Goal: Information Seeking & Learning: Learn about a topic

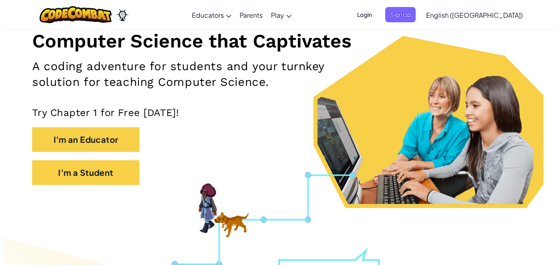
scroll to position [104, 0]
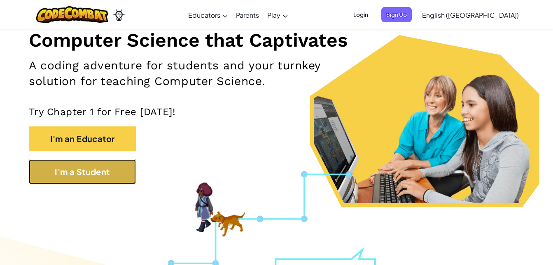
click at [89, 178] on button "I'm a Student" at bounding box center [82, 171] width 107 height 25
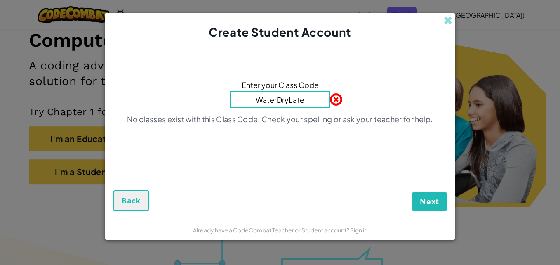
type input "WaterDryLate"
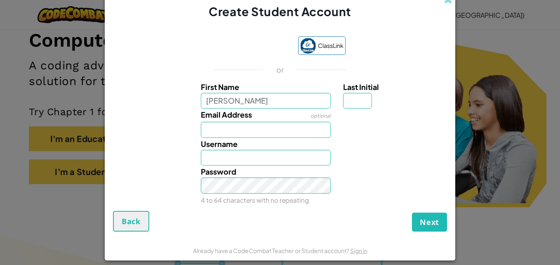
type input "[PERSON_NAME]"
click at [221, 127] on input "Email Address" at bounding box center [266, 130] width 130 height 16
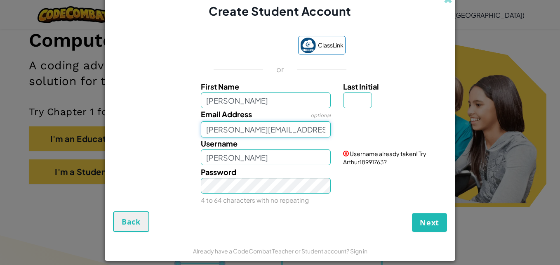
type input "[PERSON_NAME][EMAIL_ADDRESS][DOMAIN_NAME]"
click at [266, 154] on input "[PERSON_NAME]" at bounding box center [266, 157] width 130 height 16
type input "Arthur Bear"
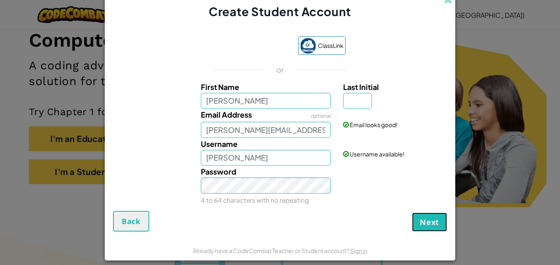
click at [427, 223] on span "Next" at bounding box center [428, 222] width 19 height 10
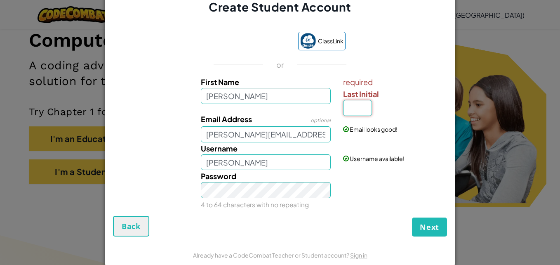
click at [352, 110] on input "Last Initial" at bounding box center [357, 108] width 29 height 16
type input "b"
type input "B"
click at [425, 223] on span "Next" at bounding box center [428, 227] width 19 height 10
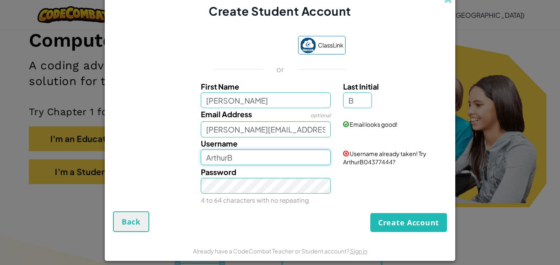
click at [272, 159] on input "ArthurB" at bounding box center [266, 157] width 130 height 16
click at [221, 159] on input "ArthurBear" at bounding box center [266, 157] width 130 height 16
click at [223, 159] on input "ArthurBear" at bounding box center [266, 157] width 130 height 16
type input "Arthur Bear"
click at [407, 220] on button "Create Account" at bounding box center [408, 222] width 77 height 19
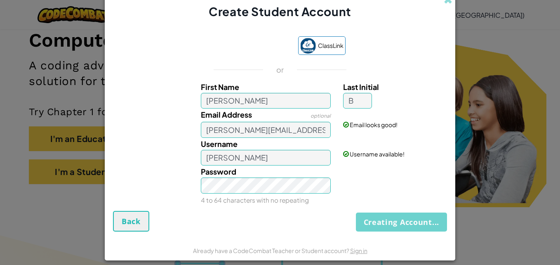
click at [407, 220] on div "Creating Account... Back" at bounding box center [280, 221] width 334 height 21
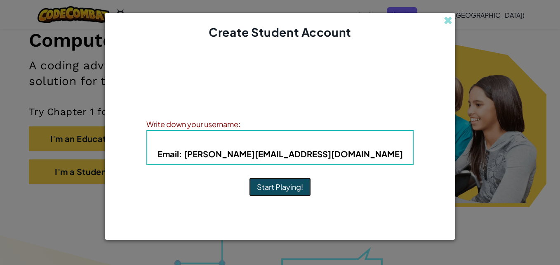
click at [254, 186] on button "Start Playing!" at bounding box center [280, 186] width 62 height 19
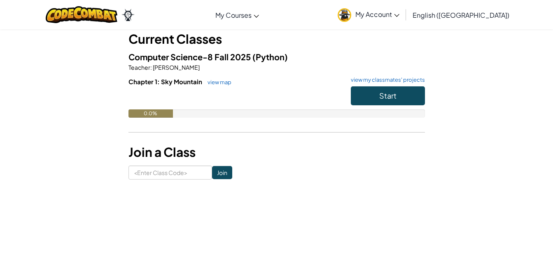
scroll to position [37, 0]
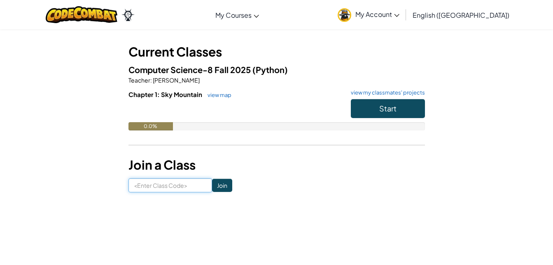
click at [159, 184] on input at bounding box center [171, 185] width 84 height 14
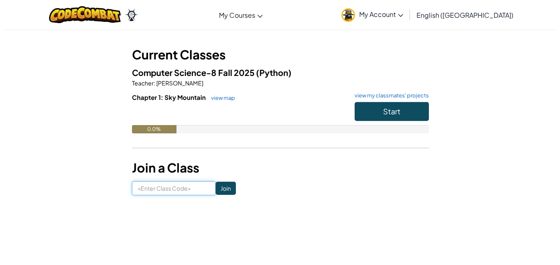
scroll to position [0, 0]
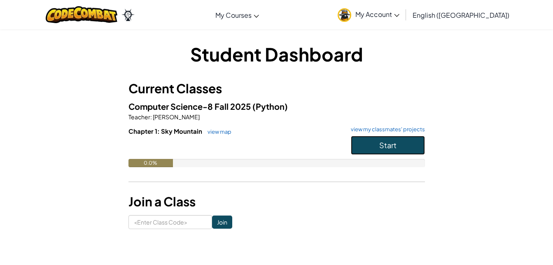
click at [395, 140] on button "Start" at bounding box center [388, 145] width 74 height 19
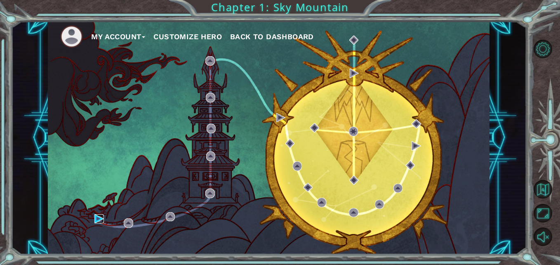
click at [96, 216] on img at bounding box center [98, 218] width 9 height 9
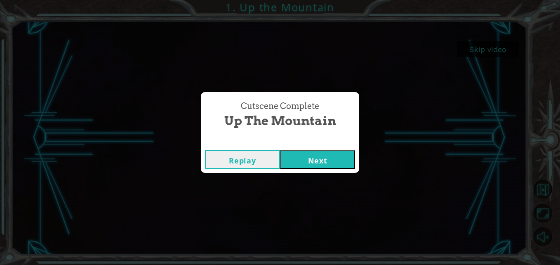
click at [299, 157] on button "Next" at bounding box center [317, 159] width 75 height 19
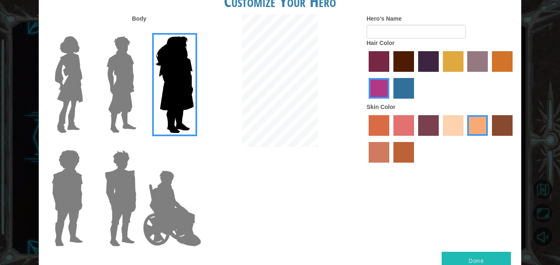
click at [127, 84] on img at bounding box center [121, 84] width 37 height 103
click at [140, 31] on input "Hero Lars" at bounding box center [140, 31] width 0 height 0
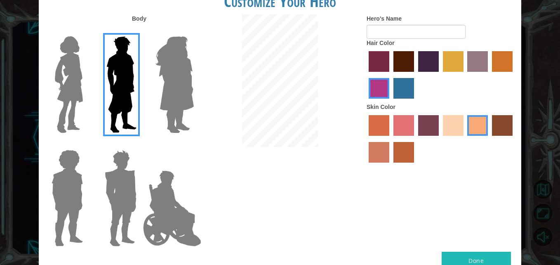
click at [73, 83] on img at bounding box center [69, 84] width 35 height 103
click at [86, 31] on input "Hero Connie" at bounding box center [86, 31] width 0 height 0
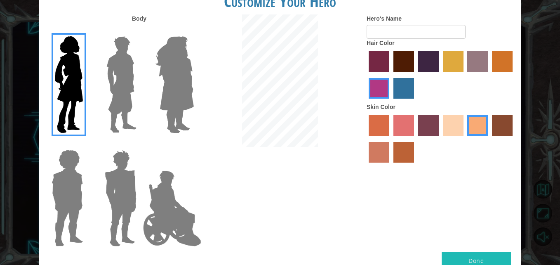
click at [66, 210] on img at bounding box center [67, 197] width 38 height 103
click at [86, 144] on input "Hero Steven" at bounding box center [86, 144] width 0 height 0
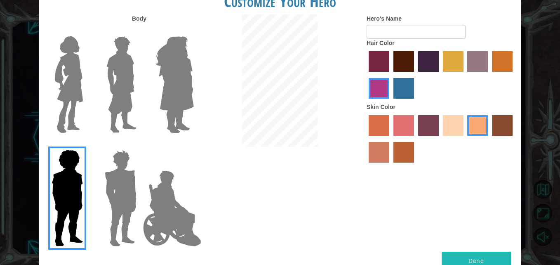
click at [131, 211] on img at bounding box center [120, 197] width 38 height 103
click at [140, 144] on input "Hero Garnet" at bounding box center [140, 144] width 0 height 0
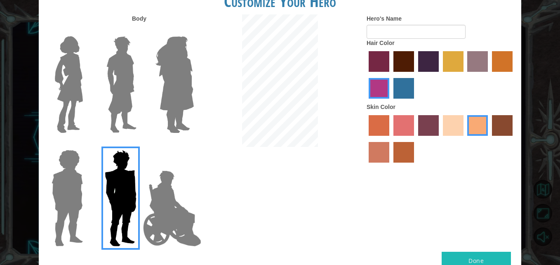
click at [175, 214] on img at bounding box center [172, 208] width 65 height 82
click at [193, 144] on input "Hero Jamie" at bounding box center [193, 144] width 0 height 0
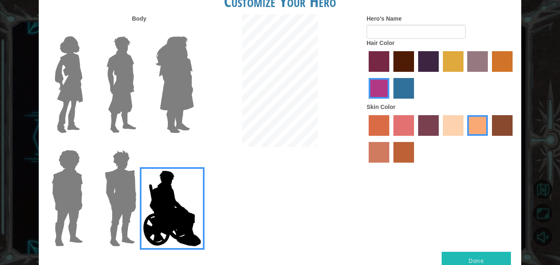
click at [115, 207] on img at bounding box center [120, 197] width 38 height 103
click at [140, 144] on input "Hero Garnet" at bounding box center [140, 144] width 0 height 0
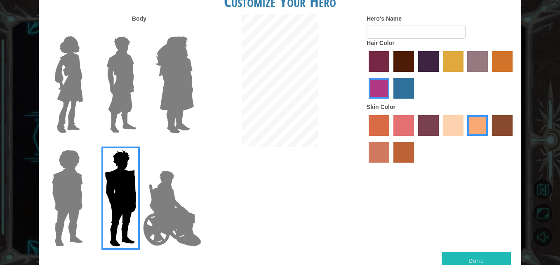
click at [119, 99] on img at bounding box center [121, 84] width 37 height 103
click at [140, 31] on input "Hero Lars" at bounding box center [140, 31] width 0 height 0
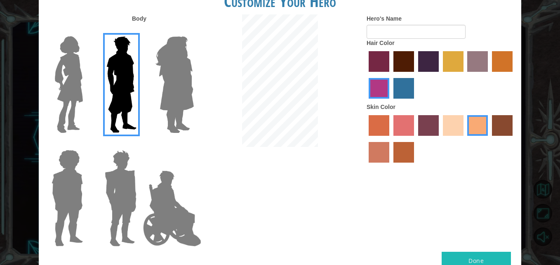
click at [407, 89] on label "lachmara hair color" at bounding box center [403, 88] width 21 height 21
click at [390, 101] on input "lachmara hair color" at bounding box center [390, 101] width 0 height 0
click at [407, 59] on label "maroon hair color" at bounding box center [403, 61] width 21 height 21
click at [390, 75] on input "maroon hair color" at bounding box center [390, 75] width 0 height 0
click at [433, 64] on label "hot purple hair color" at bounding box center [428, 61] width 21 height 21
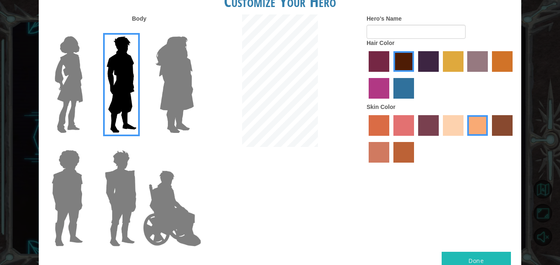
click at [415, 75] on input "hot purple hair color" at bounding box center [415, 75] width 0 height 0
click at [461, 64] on label "tulip tree hair color" at bounding box center [452, 61] width 21 height 21
click at [440, 75] on input "tulip tree hair color" at bounding box center [440, 75] width 0 height 0
click at [423, 59] on label "hot purple hair color" at bounding box center [428, 61] width 21 height 21
click at [415, 75] on input "hot purple hair color" at bounding box center [415, 75] width 0 height 0
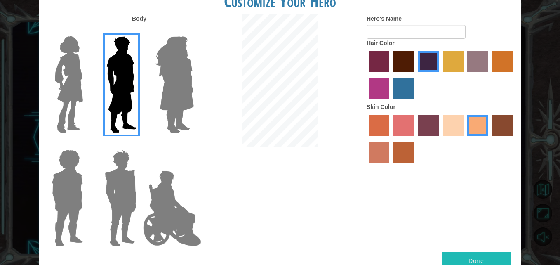
click at [403, 61] on label "maroon hair color" at bounding box center [403, 61] width 21 height 21
click at [390, 75] on input "maroon hair color" at bounding box center [390, 75] width 0 height 0
click at [434, 71] on label "hot purple hair color" at bounding box center [428, 61] width 21 height 21
click at [415, 75] on input "hot purple hair color" at bounding box center [415, 75] width 0 height 0
click at [404, 62] on label "maroon hair color" at bounding box center [403, 61] width 21 height 21
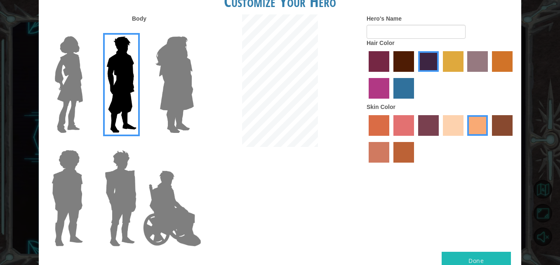
click at [390, 75] on input "maroon hair color" at bounding box center [390, 75] width 0 height 0
click at [402, 155] on label "smoke tree skin color" at bounding box center [403, 152] width 21 height 21
click at [390, 165] on input "smoke tree skin color" at bounding box center [390, 165] width 0 height 0
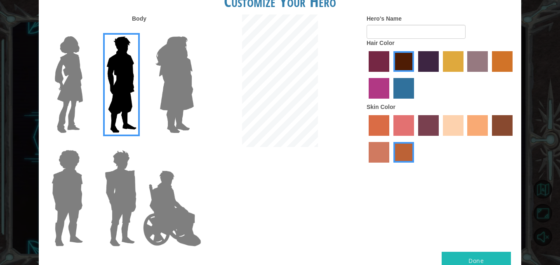
click at [470, 129] on label "tacao skin color" at bounding box center [477, 125] width 21 height 21
click at [464, 138] on input "tacao skin color" at bounding box center [464, 138] width 0 height 0
click at [368, 128] on label "sorbus skin color" at bounding box center [378, 125] width 21 height 21
click at [365, 138] on input "sorbus skin color" at bounding box center [365, 138] width 0 height 0
click at [403, 153] on label "smoke tree skin color" at bounding box center [403, 152] width 21 height 21
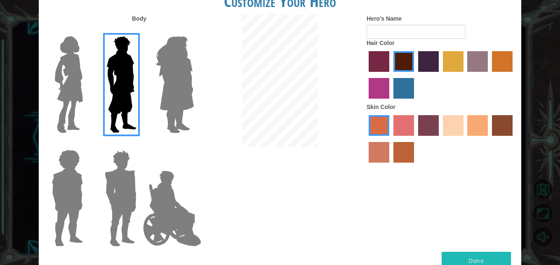
click at [390, 165] on input "smoke tree skin color" at bounding box center [390, 165] width 0 height 0
click at [473, 129] on label "tacao skin color" at bounding box center [477, 125] width 21 height 21
click at [464, 138] on input "tacao skin color" at bounding box center [464, 138] width 0 height 0
click at [377, 147] on label "burning sand skin color" at bounding box center [378, 152] width 21 height 21
click at [513, 138] on input "burning sand skin color" at bounding box center [513, 138] width 0 height 0
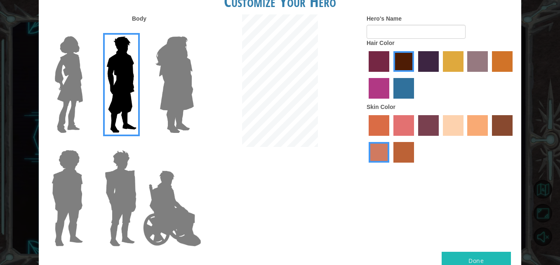
click at [472, 127] on label "tacao skin color" at bounding box center [477, 125] width 21 height 21
click at [464, 138] on input "tacao skin color" at bounding box center [464, 138] width 0 height 0
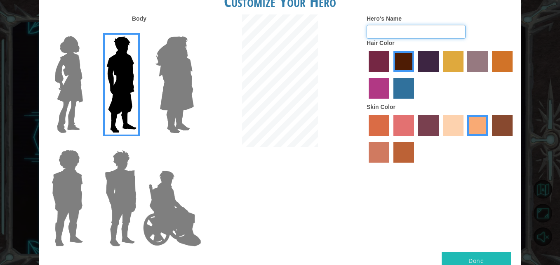
click at [386, 32] on input "Hero's Name" at bounding box center [415, 32] width 99 height 14
type input "[PERSON_NAME]"
click at [433, 194] on div "Body Hero's Name [PERSON_NAME] Hair Color Skin Color" at bounding box center [280, 132] width 482 height 237
click at [473, 258] on button "Done" at bounding box center [475, 260] width 69 height 19
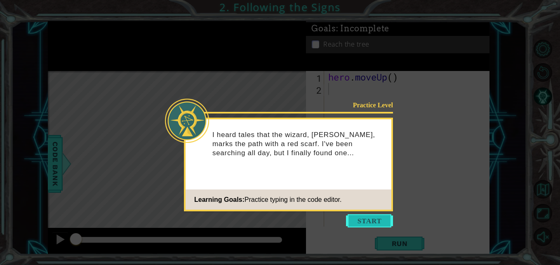
click at [376, 219] on button "Start" at bounding box center [369, 220] width 47 height 13
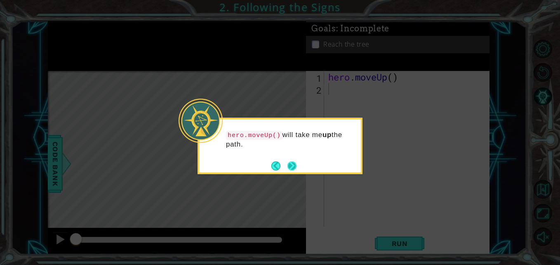
click at [287, 161] on button "Next" at bounding box center [292, 165] width 10 height 10
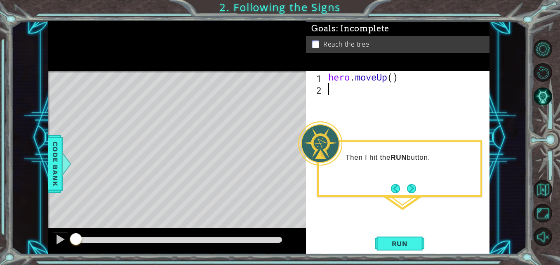
click at [407, 207] on div "hero . moveUp ( )" at bounding box center [408, 160] width 165 height 179
click at [412, 241] on span "Run" at bounding box center [399, 243] width 33 height 8
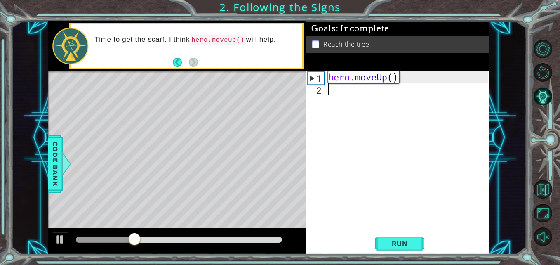
click at [202, 70] on div "Time to get the scarf. I think hero.moveUp() will help." at bounding box center [177, 45] width 258 height 49
type textarea "hero.moveUp()"
click at [346, 73] on div "hero . moveUp ( )" at bounding box center [408, 160] width 165 height 179
click at [403, 241] on span "Run" at bounding box center [399, 243] width 33 height 8
drag, startPoint x: 403, startPoint y: 241, endPoint x: 363, endPoint y: 132, distance: 115.9
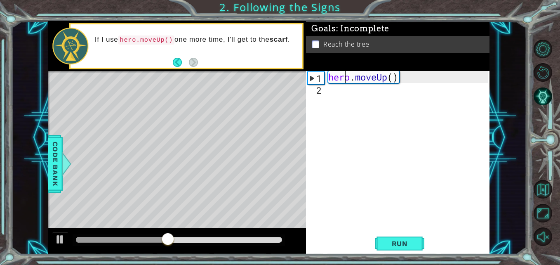
click at [363, 132] on div "hero . moveUp ( )" at bounding box center [408, 160] width 165 height 179
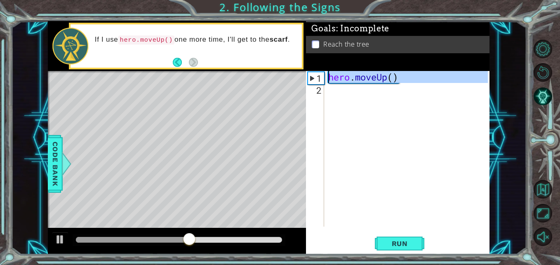
click at [316, 76] on div "1" at bounding box center [316, 78] width 16 height 12
drag, startPoint x: 361, startPoint y: 78, endPoint x: 365, endPoint y: 104, distance: 26.4
click at [365, 104] on div "hero . moveUp ( )" at bounding box center [408, 160] width 165 height 179
type textarea "hero.moveUp()"
click at [365, 101] on div "hero . moveUp ( )" at bounding box center [406, 148] width 161 height 155
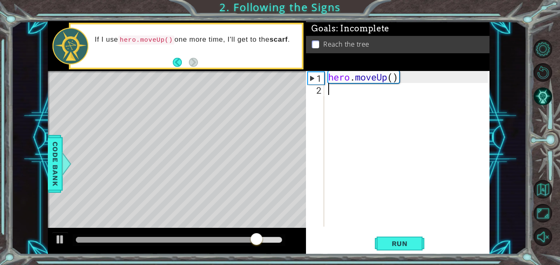
type textarea "hero.moveUp()"
drag, startPoint x: 345, startPoint y: 81, endPoint x: 366, endPoint y: 102, distance: 29.4
drag, startPoint x: 366, startPoint y: 102, endPoint x: 378, endPoint y: 100, distance: 12.1
click at [378, 100] on div "hero . moveUp ( )" at bounding box center [408, 160] width 165 height 179
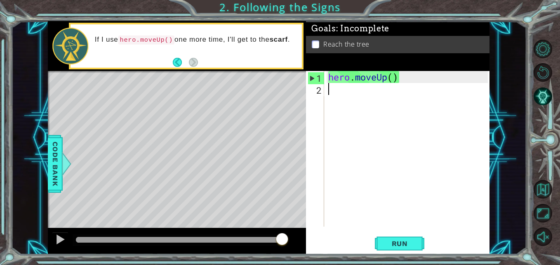
click at [378, 100] on div "hero . moveUp ( )" at bounding box center [408, 160] width 165 height 179
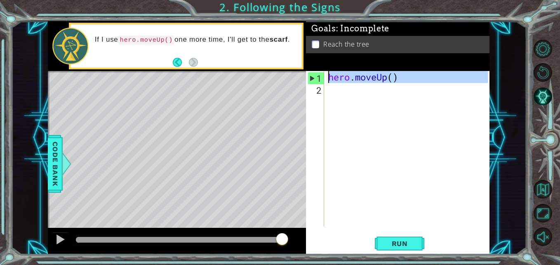
click at [311, 75] on div "1" at bounding box center [316, 78] width 16 height 12
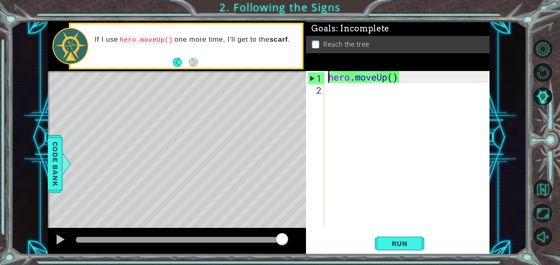
type textarea "hero.moveUp()"
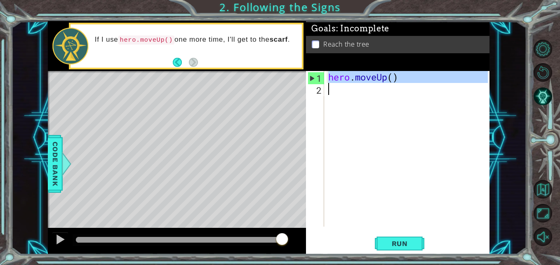
click at [311, 75] on div "1" at bounding box center [316, 78] width 16 height 12
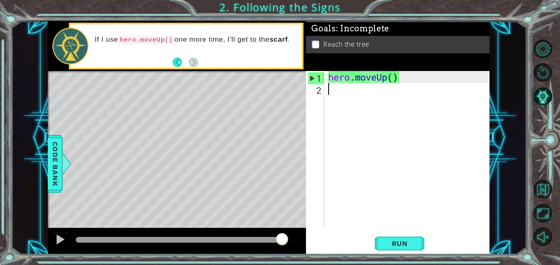
click at [359, 105] on div "hero . moveUp ( )" at bounding box center [408, 160] width 165 height 179
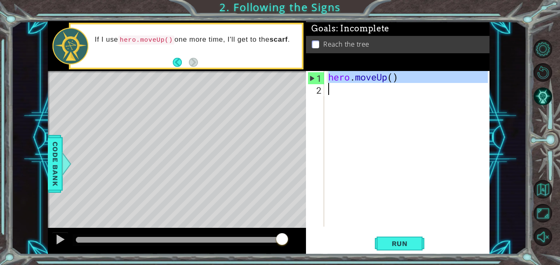
click at [359, 105] on div "hero . moveUp ( )" at bounding box center [408, 160] width 165 height 179
type textarea "hero.moveUp()"
click at [359, 105] on div "hero . moveUp ( )" at bounding box center [408, 160] width 165 height 179
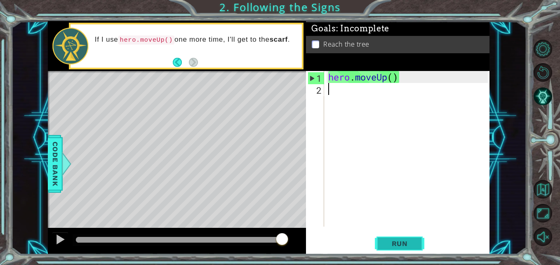
click at [403, 239] on span "Run" at bounding box center [399, 243] width 33 height 8
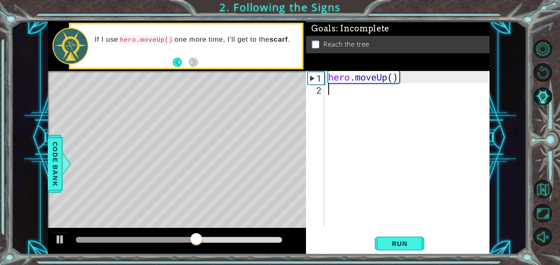
click at [393, 76] on div "hero . moveUp ( )" at bounding box center [408, 160] width 165 height 179
click at [402, 243] on span "Run" at bounding box center [399, 243] width 33 height 8
type textarea "hero.moveUp(2)"
click at [394, 243] on span "Run" at bounding box center [399, 243] width 33 height 8
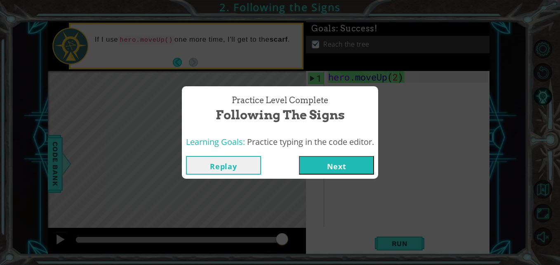
drag, startPoint x: 354, startPoint y: 162, endPoint x: 315, endPoint y: 162, distance: 39.1
click at [315, 162] on button "Next" at bounding box center [336, 165] width 75 height 19
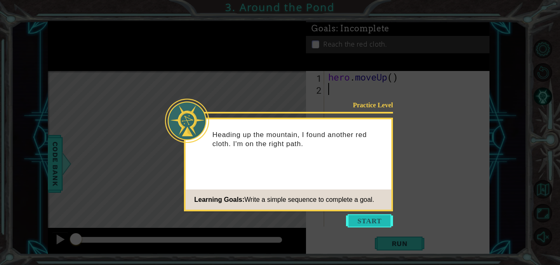
click at [358, 219] on button "Start" at bounding box center [369, 220] width 47 height 13
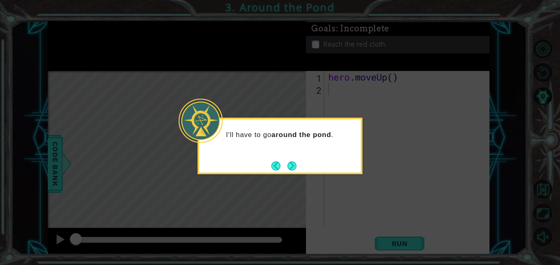
click at [342, 178] on icon at bounding box center [280, 132] width 560 height 265
click at [289, 163] on button "Next" at bounding box center [291, 165] width 15 height 15
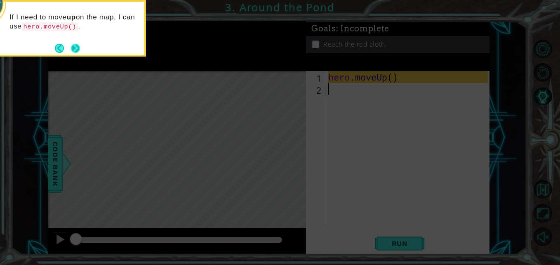
click at [77, 48] on button "Next" at bounding box center [75, 48] width 10 height 10
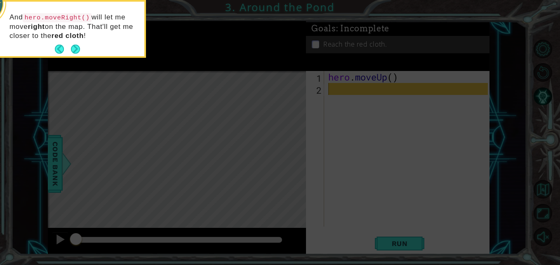
click at [77, 48] on button "Next" at bounding box center [75, 49] width 10 height 10
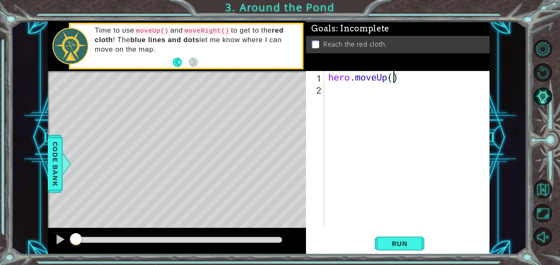
click at [393, 79] on div "hero . moveUp ( )" at bounding box center [408, 160] width 165 height 179
type textarea "hero.moveUp(1)"
click at [327, 88] on div "hero . moveUp ( 1 )" at bounding box center [408, 160] width 165 height 179
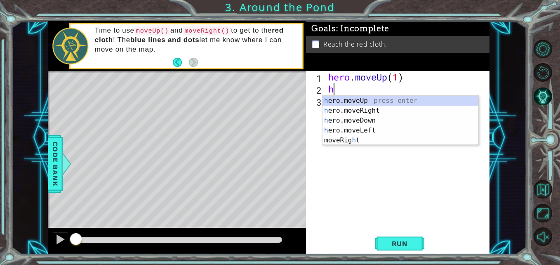
type textarea "her"
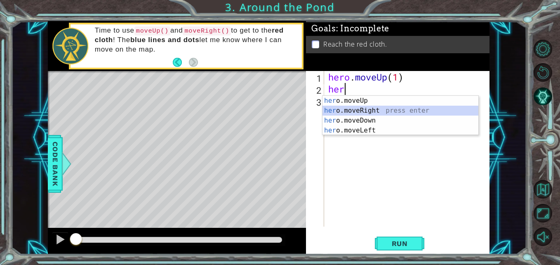
click at [374, 111] on div "her o.moveUp press enter her o.moveRight press enter her o.moveDown press enter…" at bounding box center [400, 125] width 156 height 59
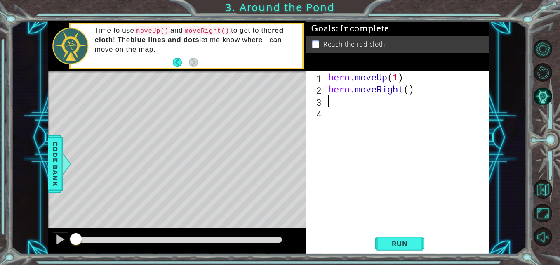
type textarea "h"
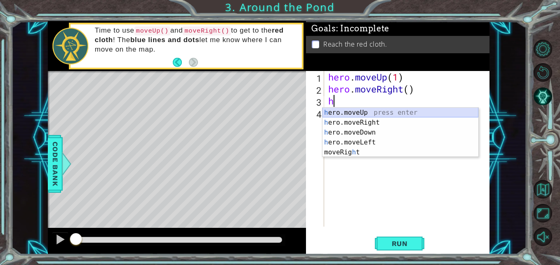
click at [370, 111] on div "h ero.moveUp press enter h ero.moveRight press enter h ero.moveDown press enter…" at bounding box center [400, 142] width 156 height 69
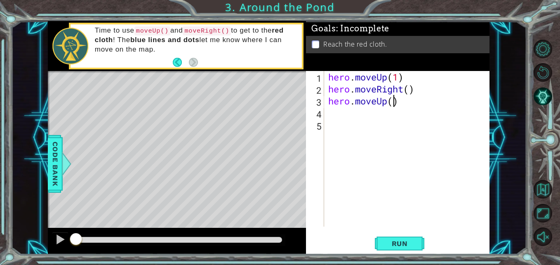
click at [393, 101] on div "hero . moveUp ( 1 ) hero . moveRight ( ) hero . moveUp ( )" at bounding box center [408, 160] width 165 height 179
type textarea "hero.moveUp(2)"
click at [382, 244] on button "Run" at bounding box center [399, 243] width 49 height 18
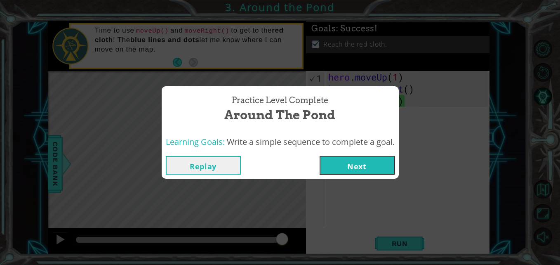
click at [378, 159] on button "Next" at bounding box center [356, 165] width 75 height 19
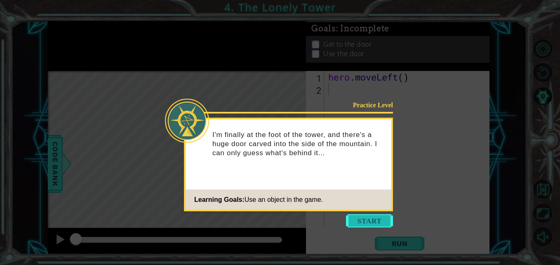
click at [365, 215] on button "Start" at bounding box center [369, 220] width 47 height 13
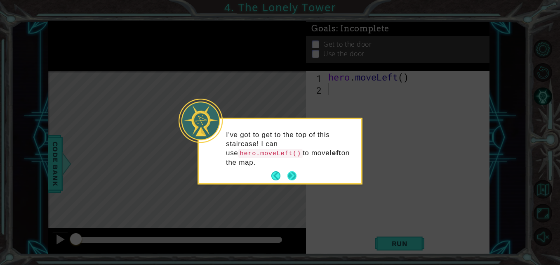
click at [291, 171] on button "Next" at bounding box center [291, 176] width 10 height 10
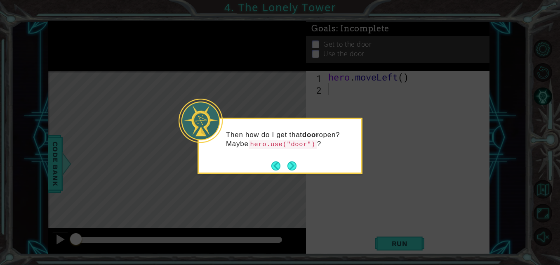
click at [291, 161] on button "Next" at bounding box center [291, 165] width 9 height 9
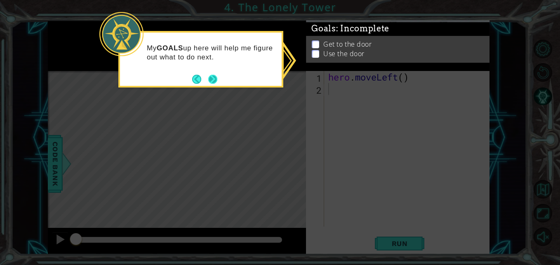
click at [212, 75] on button "Next" at bounding box center [213, 79] width 14 height 14
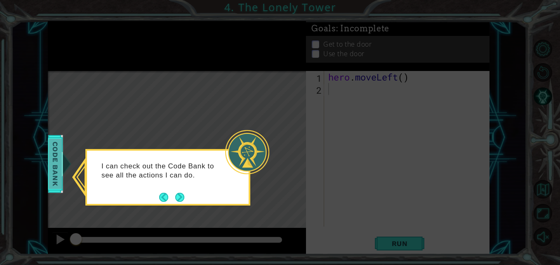
click at [62, 153] on div at bounding box center [65, 163] width 10 height 25
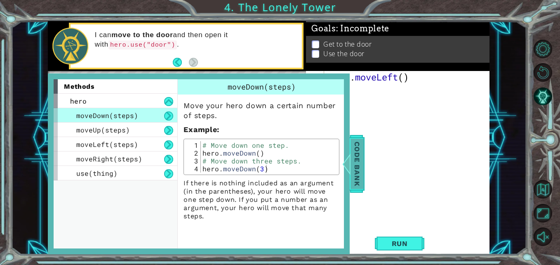
click at [358, 161] on span "Code Bank" at bounding box center [360, 163] width 13 height 50
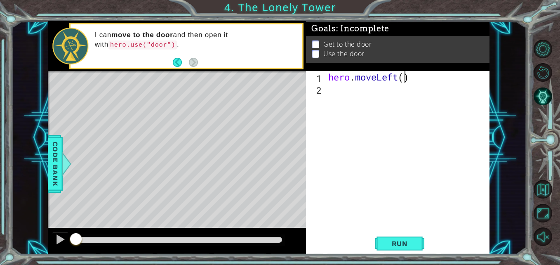
click at [405, 77] on div "hero . moveLeft ( )" at bounding box center [408, 160] width 165 height 179
type textarea "hero.moveLeft(2)"
click at [328, 89] on div "hero . moveLeft ( 2 )" at bounding box center [408, 160] width 165 height 179
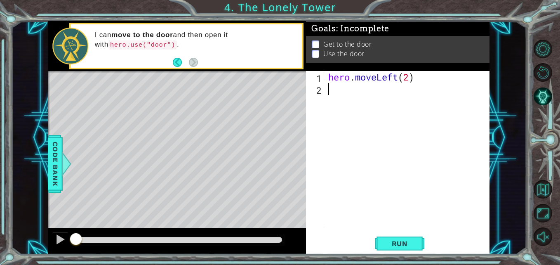
type textarea "h"
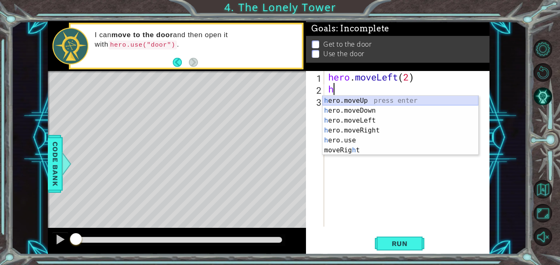
click at [367, 100] on div "h ero.moveUp press enter h ero.moveDown press enter h ero.moveLeft press enter …" at bounding box center [400, 135] width 156 height 79
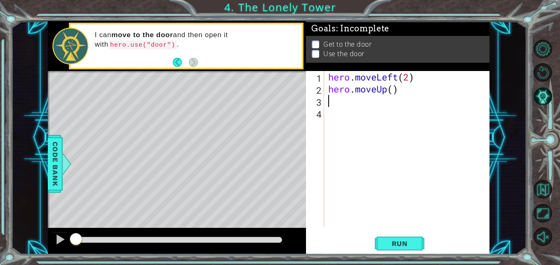
click at [393, 89] on div "hero . moveLeft ( 2 ) hero . moveUp ( )" at bounding box center [408, 160] width 165 height 179
type textarea "hero.moveUp(2)"
click at [330, 98] on div "hero . moveLeft ( 2 ) hero . moveUp ( 2 )" at bounding box center [408, 160] width 165 height 179
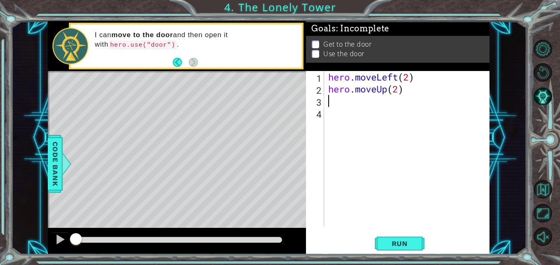
type textarea "h"
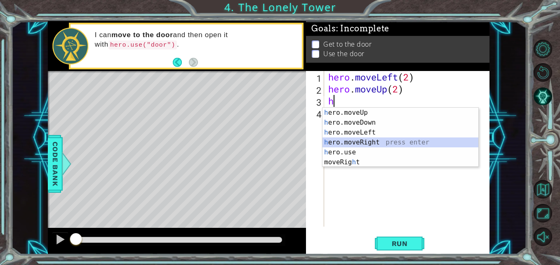
click at [381, 137] on div "h ero.moveUp press enter h ero.moveDown press enter h ero.moveLeft press enter …" at bounding box center [400, 147] width 156 height 79
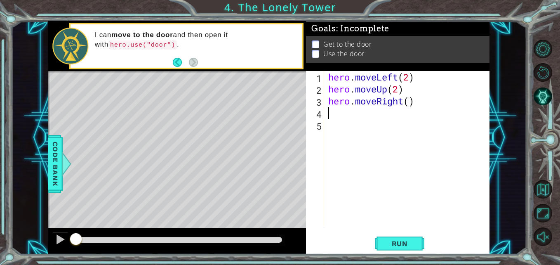
type textarea "2"
click at [408, 103] on div "hero . moveLeft ( 2 ) hero . moveUp ( 2 ) hero . moveRight ( )" at bounding box center [408, 160] width 165 height 179
type textarea "hero.moveRight(2)"
click at [339, 114] on div "hero . moveLeft ( 2 ) hero . moveUp ( 2 ) hero . moveRight ( 2 )" at bounding box center [408, 160] width 165 height 179
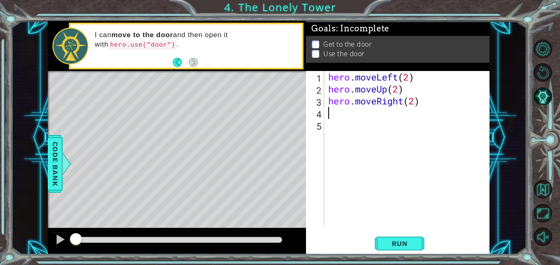
scroll to position [0, 0]
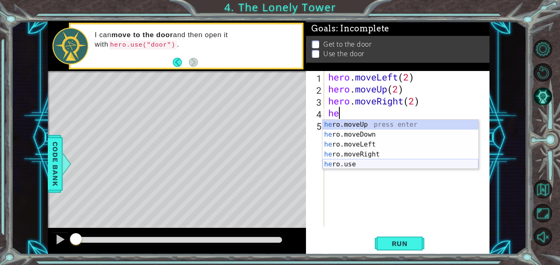
click at [332, 162] on div "he ro.moveUp press enter he ro.moveDown press enter he ro.moveLeft press enter …" at bounding box center [400, 153] width 156 height 69
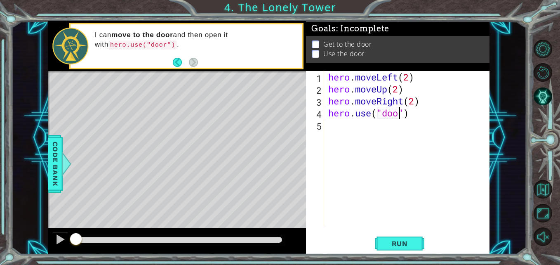
scroll to position [0, 4]
type textarea "hero.use("door")"
click at [426, 152] on div "hero . moveLeft ( 2 ) hero . moveUp ( 2 ) hero . moveRight ( 2 ) hero . use ( "…" at bounding box center [408, 160] width 165 height 179
click at [394, 250] on button "Run" at bounding box center [399, 243] width 49 height 18
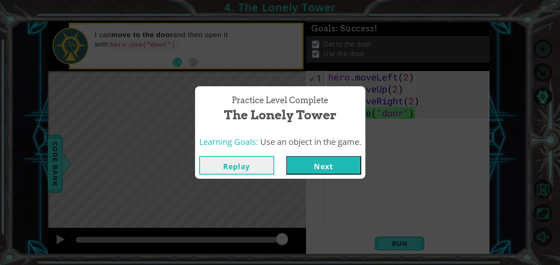
click at [336, 163] on button "Next" at bounding box center [323, 165] width 75 height 19
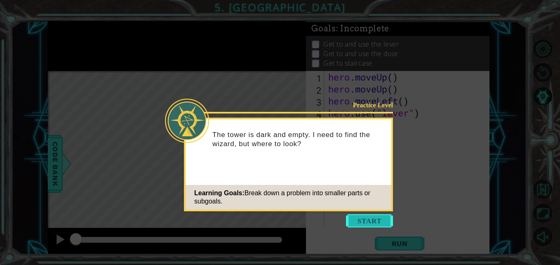
click at [364, 214] on button "Start" at bounding box center [369, 220] width 47 height 13
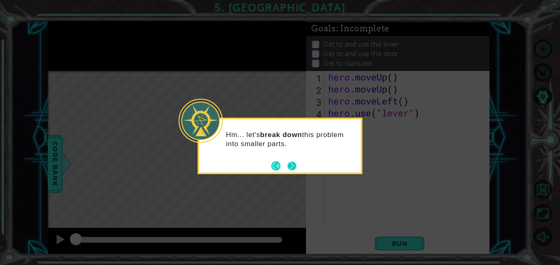
click at [291, 165] on button "Next" at bounding box center [291, 165] width 15 height 15
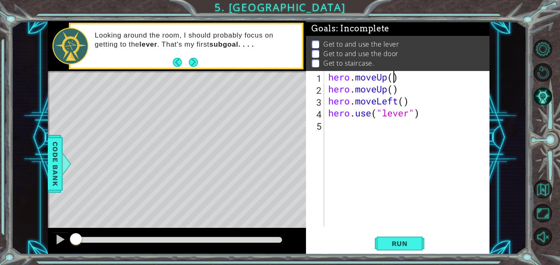
click at [393, 76] on div "hero . moveUp ( ) hero . moveUp ( ) hero . moveLeft ( ) hero . use ( "lever" )" at bounding box center [408, 160] width 165 height 179
click at [412, 95] on div "hero . moveUp ( 2 ) hero . moveUp ( ) hero . moveLeft ( ) hero . use ( "lever" )" at bounding box center [408, 160] width 165 height 179
click at [406, 84] on div "hero . moveUp ( 2 ) hero . moveUp ( ) hero . moveLeft ( ) hero . use ( "lever" )" at bounding box center [408, 160] width 165 height 179
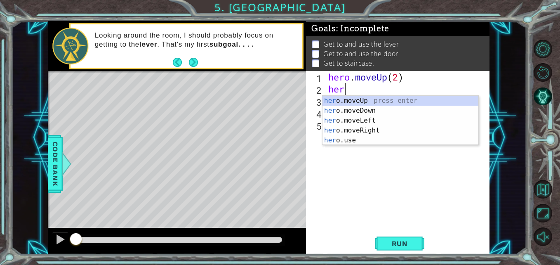
scroll to position [0, 0]
type textarea "h"
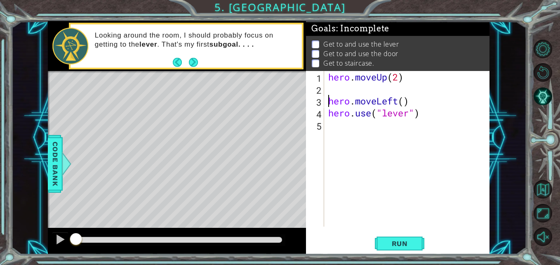
click at [327, 100] on div "hero . moveUp ( 2 ) hero . moveLeft ( ) hero . use ( "lever" )" at bounding box center [408, 160] width 165 height 179
type textarea "hero.moveLeft()"
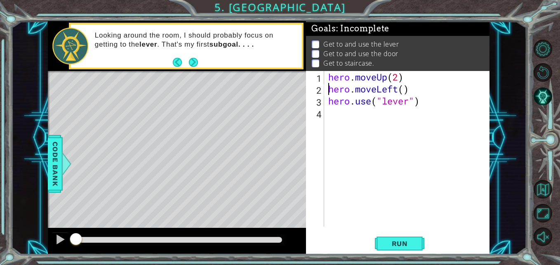
click at [334, 112] on div "hero . moveUp ( 2 ) hero . moveLeft ( ) hero . use ( "lever" )" at bounding box center [408, 160] width 165 height 179
type textarea "h"
drag, startPoint x: 403, startPoint y: 117, endPoint x: 378, endPoint y: 116, distance: 25.1
click at [378, 116] on div "hero . moveUp ( 2 ) hero . moveLeft ( ) hero . use ( "lever" ) hero . moveUp ( )" at bounding box center [408, 160] width 165 height 179
type textarea "hero.move"
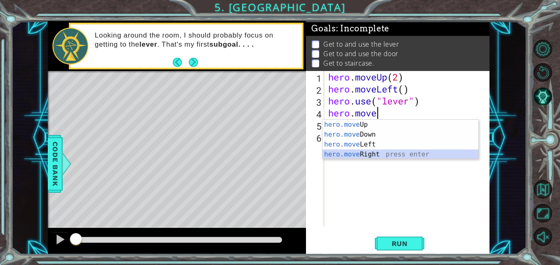
click at [389, 152] on div "hero.move Up press enter hero.move Down press enter hero.move Left press enter …" at bounding box center [400, 148] width 156 height 59
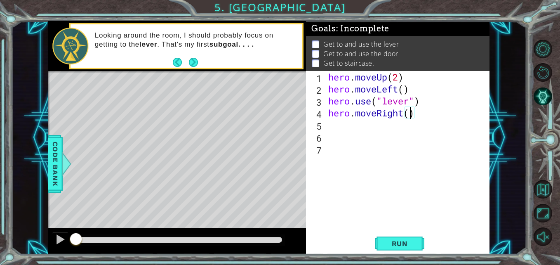
click at [409, 113] on div "hero . moveUp ( 2 ) hero . moveLeft ( ) hero . use ( "lever" ) hero . moveRight…" at bounding box center [408, 160] width 165 height 179
type textarea "hero.moveRight(3)"
click at [326, 122] on div "hero . moveUp ( 2 ) hero . moveLeft ( ) hero . use ( "lever" ) hero . moveRight…" at bounding box center [408, 160] width 165 height 179
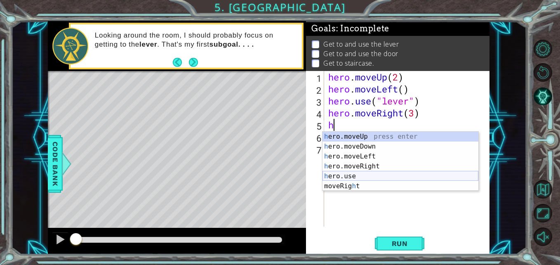
click at [361, 177] on div "h ero.moveUp press enter h ero.moveDown press enter h ero.moveLeft press enter …" at bounding box center [400, 170] width 156 height 79
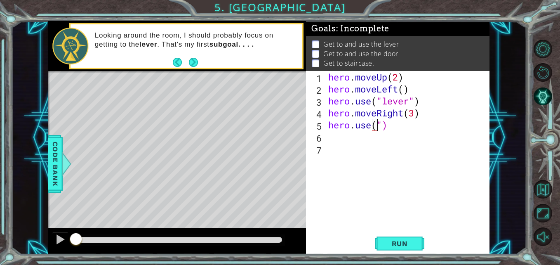
scroll to position [0, 2]
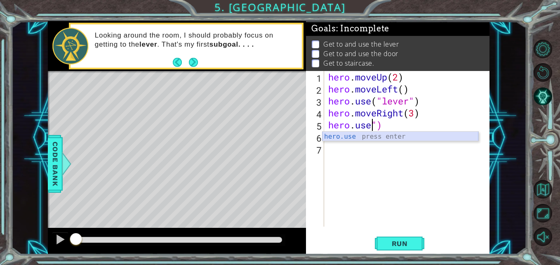
click at [379, 139] on div "hero.use press enter" at bounding box center [400, 146] width 156 height 30
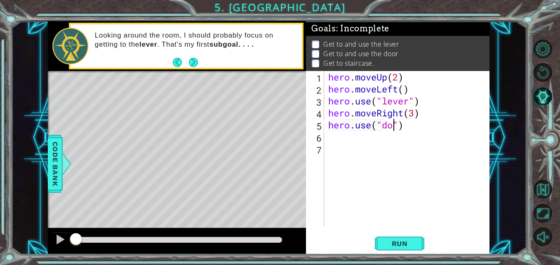
type textarea "hero.use("door")"
click at [345, 134] on div "hero . moveUp ( 2 ) hero . moveLeft ( ) hero . use ( "lever" ) hero . moveRight…" at bounding box center [408, 160] width 165 height 179
type textarea "h"
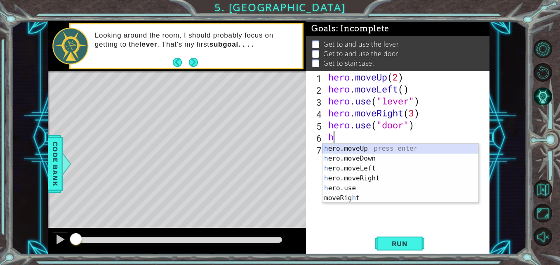
click at [371, 144] on div "h ero.moveUp press enter h ero.moveDown press enter h ero.moveLeft press enter …" at bounding box center [400, 182] width 156 height 79
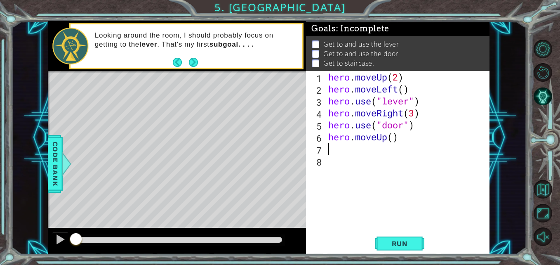
type textarea "h"
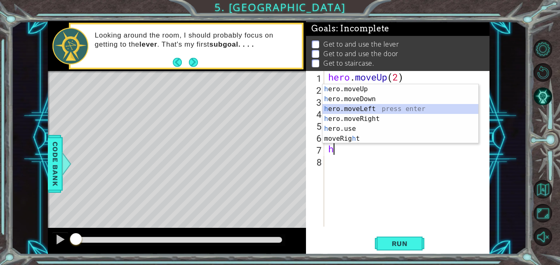
click at [371, 110] on div "h ero.moveUp press enter h ero.moveDown press enter h ero.moveLeft press enter …" at bounding box center [400, 123] width 156 height 79
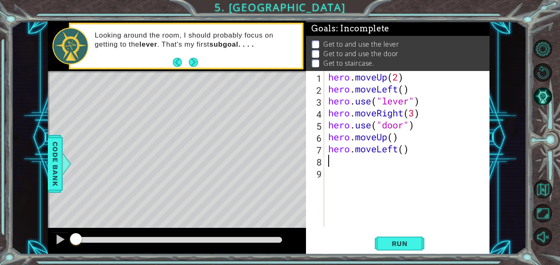
click at [404, 148] on div "hero . moveUp ( 2 ) hero . moveLeft ( ) hero . use ( "lever" ) hero . moveRight…" at bounding box center [408, 160] width 165 height 179
click at [398, 245] on span "Run" at bounding box center [399, 243] width 33 height 8
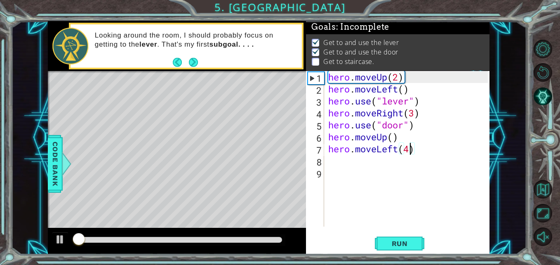
scroll to position [6, 0]
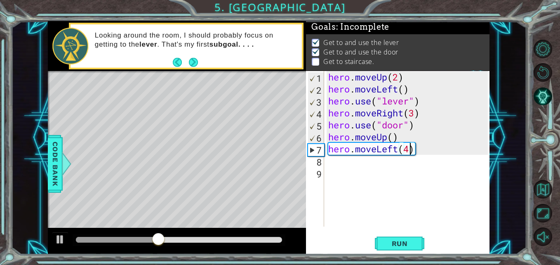
click at [392, 140] on div "hero . moveUp ( 2 ) hero . moveLeft ( ) hero . use ( "lever" ) hero . moveRight…" at bounding box center [408, 160] width 165 height 179
type textarea "hero.moveUp(2)"
click at [385, 240] on span "Run" at bounding box center [399, 243] width 33 height 8
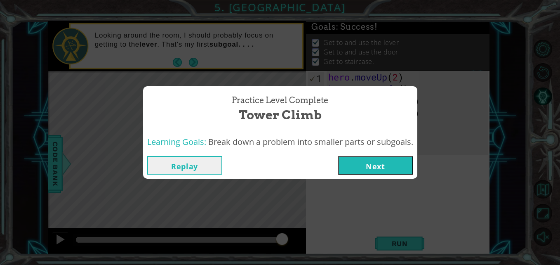
click at [382, 159] on button "Next" at bounding box center [375, 165] width 75 height 19
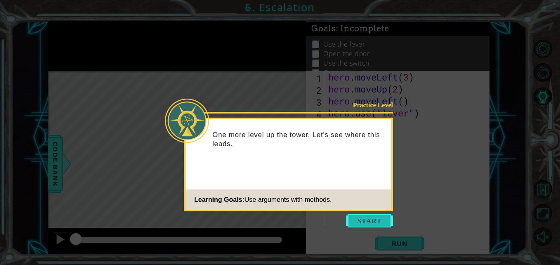
click at [369, 223] on button "Start" at bounding box center [369, 220] width 47 height 13
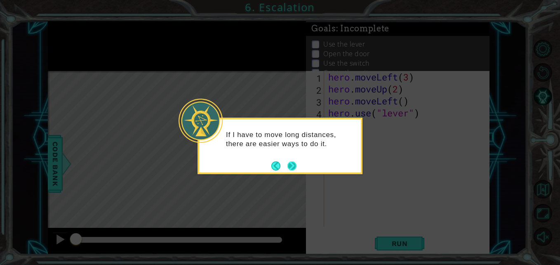
click at [288, 161] on button "Next" at bounding box center [291, 165] width 10 height 10
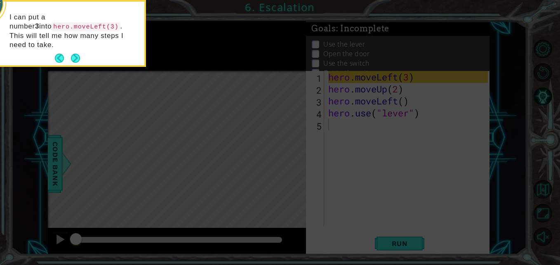
click at [75, 52] on button "Next" at bounding box center [75, 58] width 13 height 13
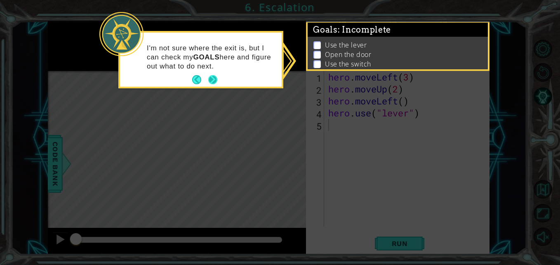
click at [209, 80] on button "Next" at bounding box center [212, 79] width 11 height 11
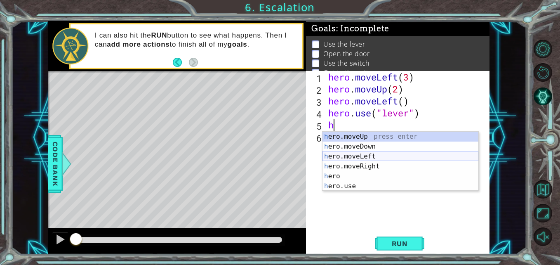
click at [367, 153] on div "h ero.moveUp press enter h ero.moveDown press enter h ero.moveLeft press enter …" at bounding box center [400, 170] width 156 height 79
type textarea "hero.moveLeft(1)"
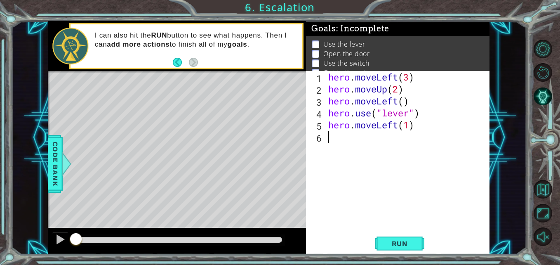
click at [343, 139] on div "hero . moveLeft ( 3 ) hero . moveUp ( 2 ) hero . moveLeft ( ) hero . use ( "lev…" at bounding box center [408, 160] width 165 height 179
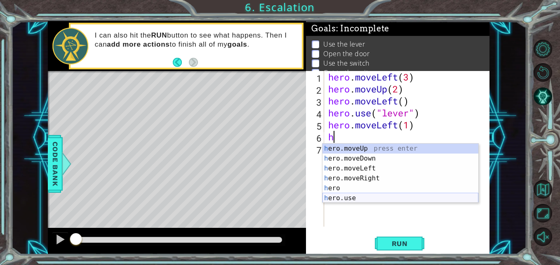
click at [362, 195] on div "h ero.moveUp press enter h ero.moveDown press enter h ero.moveLeft press enter …" at bounding box center [400, 182] width 156 height 79
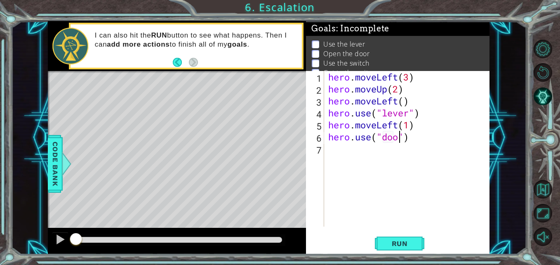
type textarea "hero.use("door")"
click at [342, 149] on div "hero . moveLeft ( 3 ) hero . moveUp ( 2 ) hero . moveLeft ( ) hero . use ( "lev…" at bounding box center [408, 160] width 165 height 179
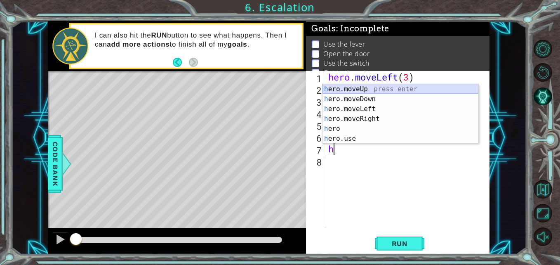
click at [352, 88] on div "h ero.moveUp press enter h ero.moveDown press enter h ero.moveLeft press enter …" at bounding box center [400, 123] width 156 height 79
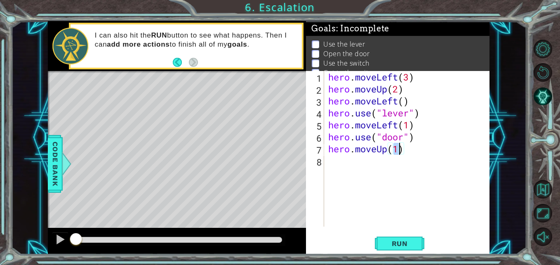
type textarea "hero.moveUp(2)"
click at [344, 162] on div "hero . moveLeft ( 3 ) hero . moveUp ( 2 ) hero . moveLeft ( ) hero . use ( "lev…" at bounding box center [408, 160] width 165 height 179
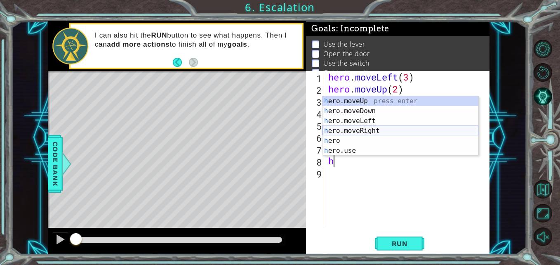
click at [375, 130] on div "h ero.moveUp press enter h ero.moveDown press enter h ero.moveLeft press enter …" at bounding box center [400, 135] width 156 height 79
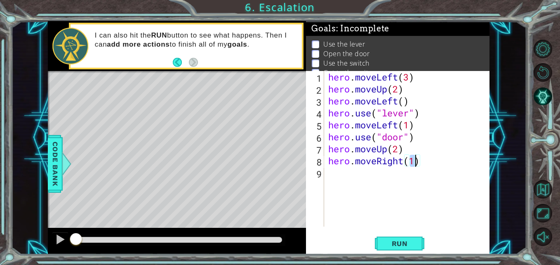
type textarea "hero.moveRight(2)"
click at [350, 174] on div "hero . moveLeft ( 3 ) hero . moveUp ( 2 ) hero . moveLeft ( ) hero . use ( "lev…" at bounding box center [408, 160] width 165 height 179
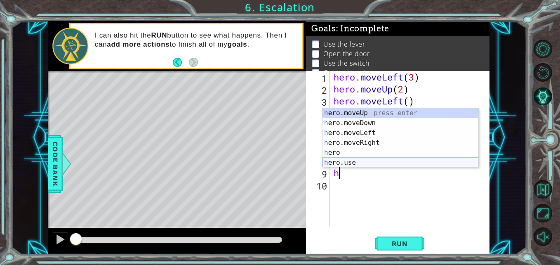
click at [355, 162] on div "h ero.moveUp press enter h ero.moveDown press enter h ero.moveLeft press enter …" at bounding box center [400, 147] width 156 height 79
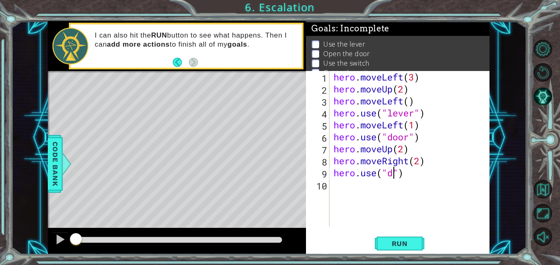
scroll to position [0, 2]
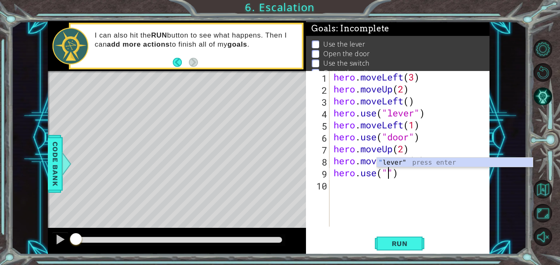
type textarea "hero.use("lever")"
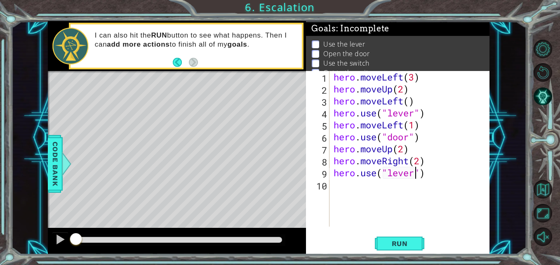
click at [353, 185] on div "hero . moveLeft ( 3 ) hero . moveUp ( 2 ) hero . moveLeft ( ) hero . use ( "lev…" at bounding box center [412, 160] width 160 height 179
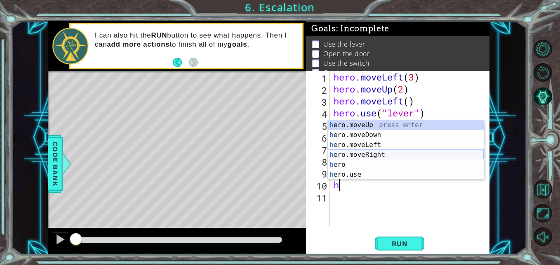
click at [350, 150] on div "h ero.moveUp press enter h ero.moveDown press enter h ero.moveLeft press enter …" at bounding box center [406, 159] width 156 height 79
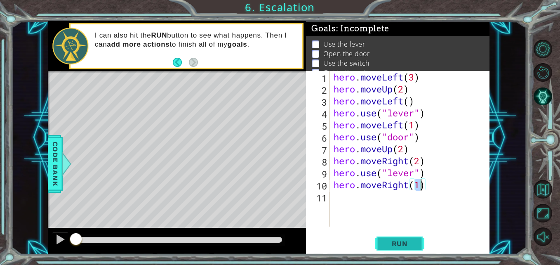
click at [396, 248] on button "Run" at bounding box center [399, 243] width 49 height 18
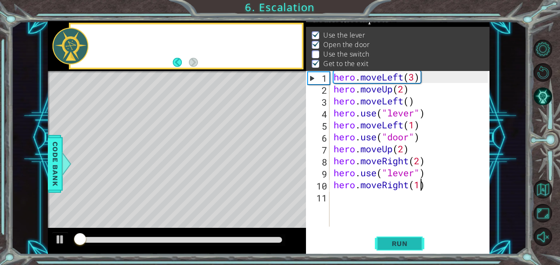
scroll to position [11, 0]
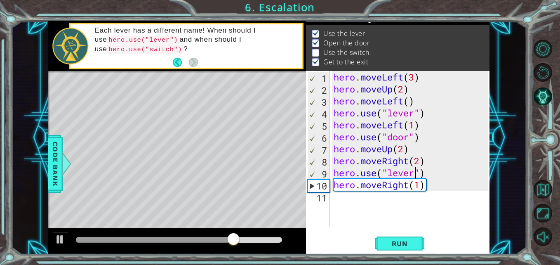
click at [412, 173] on div "hero . moveLeft ( 3 ) hero . moveUp ( 2 ) hero . moveLeft ( ) hero . use ( "lev…" at bounding box center [412, 160] width 160 height 179
type textarea "hero.use("switch")"
click at [393, 243] on span "Run" at bounding box center [399, 243] width 33 height 8
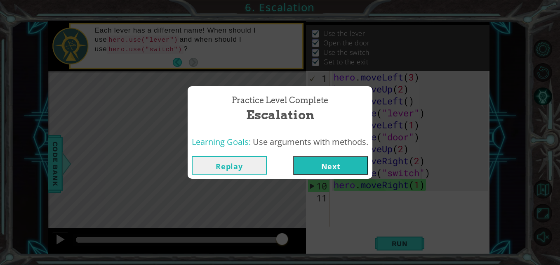
click at [332, 164] on button "Next" at bounding box center [330, 165] width 75 height 19
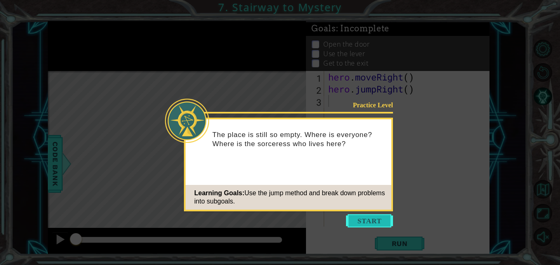
click at [363, 221] on button "Start" at bounding box center [369, 220] width 47 height 13
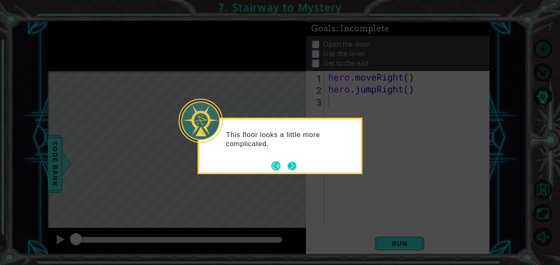
click at [290, 163] on button "Next" at bounding box center [292, 165] width 13 height 13
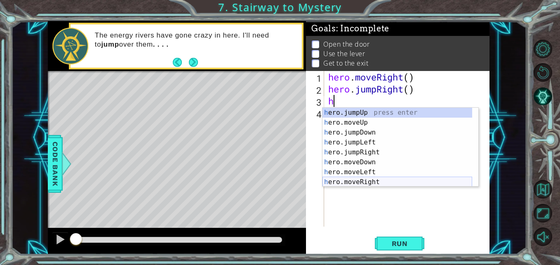
click at [369, 182] on div "h ero.jumpUp press enter h ero.moveUp press enter h ero.jumpDown press enter h …" at bounding box center [397, 157] width 150 height 99
type textarea "hero.moveRight(1)"
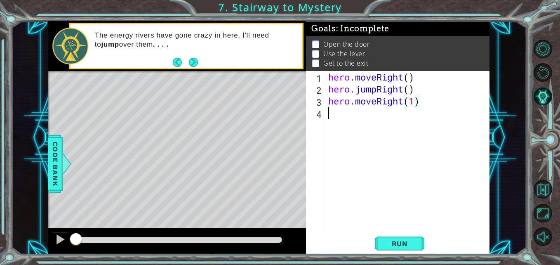
click at [336, 113] on div "hero . moveRight ( ) hero . jumpRight ( ) hero . moveRight ( 1 )" at bounding box center [408, 160] width 165 height 179
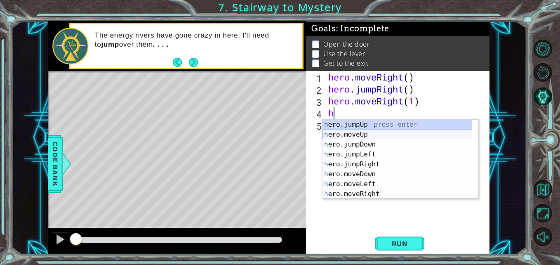
click at [352, 132] on div "h ero.jumpUp press enter h ero.moveUp press enter h ero.jumpDown press enter h …" at bounding box center [397, 168] width 150 height 99
type textarea "hero.moveUp(1)"
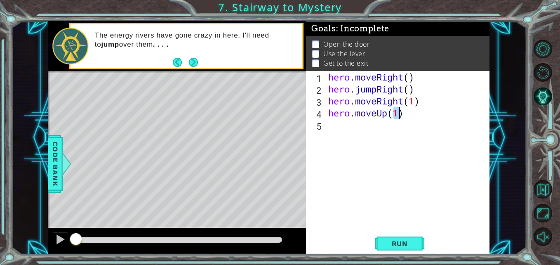
click at [335, 123] on div "hero . moveRight ( ) hero . jumpRight ( ) hero . moveRight ( 1 ) hero . moveUp …" at bounding box center [408, 160] width 165 height 179
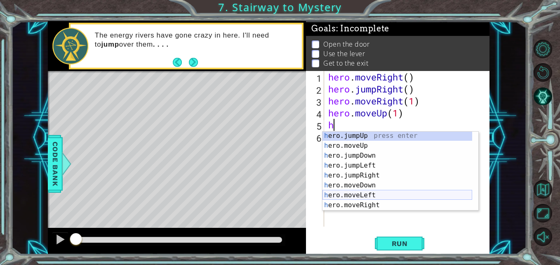
scroll to position [10, 0]
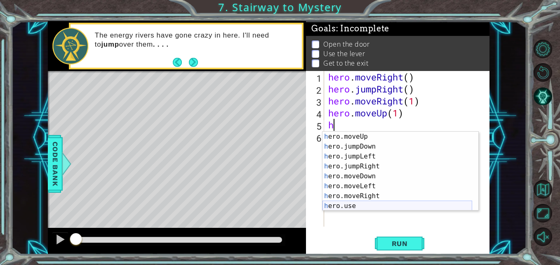
click at [370, 203] on div "h ero.moveUp press enter h ero.jumpDown press enter h ero.jumpLeft press enter …" at bounding box center [397, 180] width 150 height 99
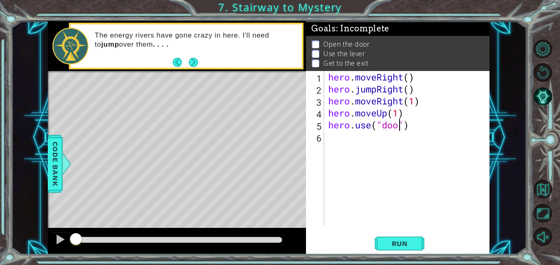
type textarea "hero.use("door")"
click at [329, 138] on div "hero . moveRight ( ) hero . jumpRight ( ) hero . moveRight ( 1 ) hero . moveUp …" at bounding box center [408, 160] width 165 height 179
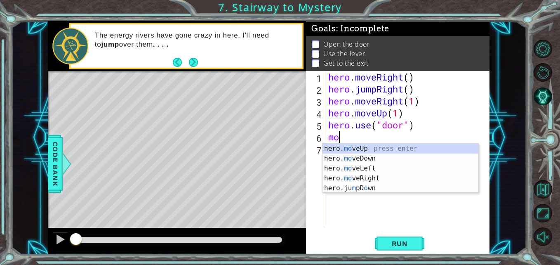
scroll to position [0, 0]
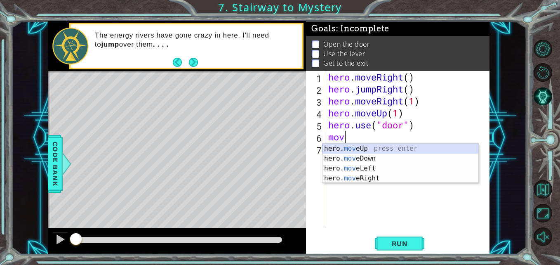
click at [366, 145] on div "hero. mov eUp press enter hero. mov eDown press enter hero. mov eLeft press ent…" at bounding box center [400, 172] width 156 height 59
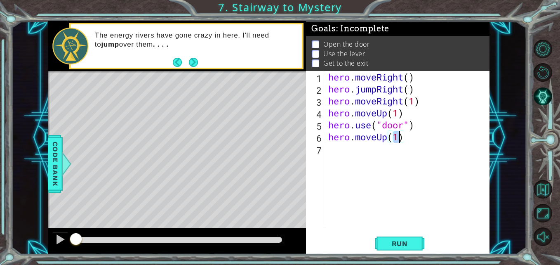
type textarea "hero.moveUp(2)"
click at [336, 148] on div "hero . moveRight ( ) hero . jumpRight ( ) hero . moveRight ( 1 ) hero . moveUp …" at bounding box center [408, 160] width 165 height 179
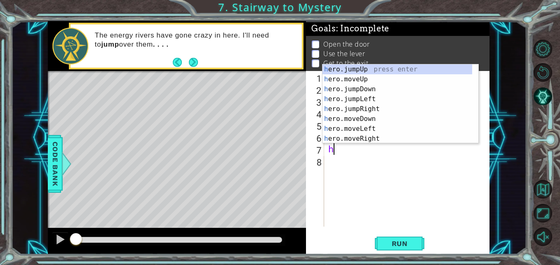
scroll to position [0, 0]
click at [371, 126] on div "he ro.jumpUp press enter he ro.jumpDown press enter he ro.jumpLeft press enter …" at bounding box center [397, 113] width 150 height 99
type textarea "hero.moveLeft(1)"
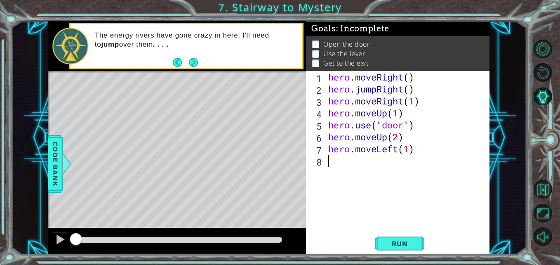
click at [328, 162] on div "hero . moveRight ( ) hero . jumpRight ( ) hero . moveRight ( 1 ) hero . moveUp …" at bounding box center [408, 160] width 165 height 179
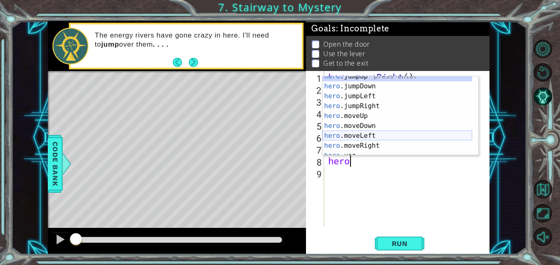
scroll to position [10, 0]
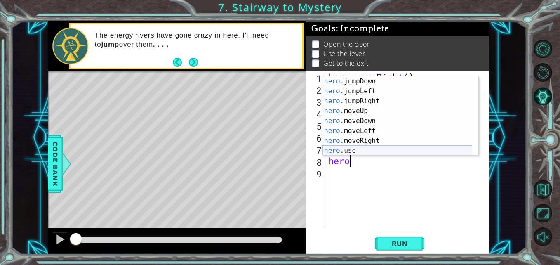
click at [358, 151] on div "hero .jumpDown press enter hero .jumpLeft press enter hero .jumpRight press ent…" at bounding box center [397, 125] width 150 height 99
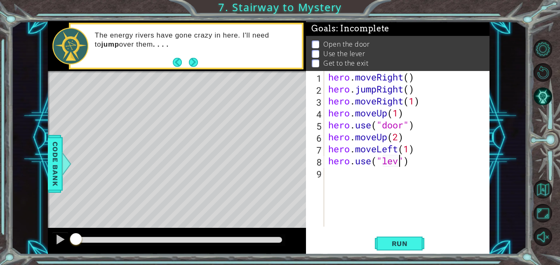
scroll to position [0, 4]
type textarea "hero.use("lever")"
click at [335, 172] on div "hero . moveRight ( ) hero . jumpRight ( ) hero . moveRight ( 1 ) hero . moveUp …" at bounding box center [408, 160] width 165 height 179
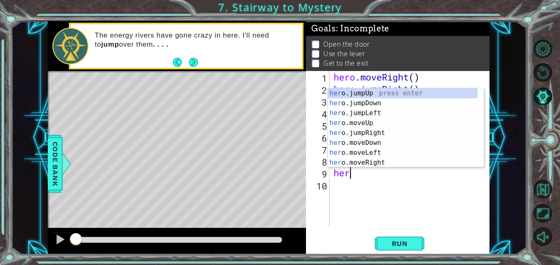
scroll to position [0, 0]
click at [369, 152] on div "her o.jumpUp press enter her o.jumpDown press enter her o.jumpLeft press enter …" at bounding box center [403, 137] width 150 height 99
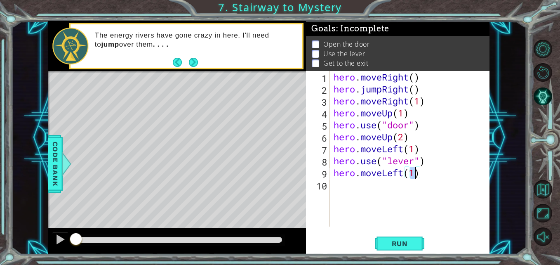
type textarea "hero.moveLeft(2)"
type textarea "hero.moveLeft(1)"
click at [341, 184] on div "hero . moveRight ( ) hero . jumpRight ( ) hero . moveRight ( 1 ) hero . moveUp …" at bounding box center [412, 160] width 160 height 179
type textarea "ju"
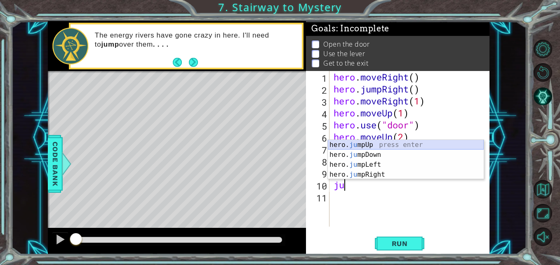
click at [377, 143] on div "hero. ju mpUp press enter hero. ju mpDown press enter hero. [PERSON_NAME] mpLef…" at bounding box center [406, 169] width 156 height 59
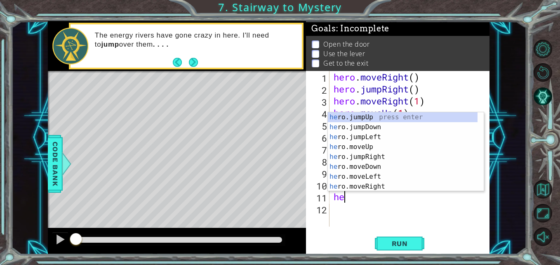
scroll to position [0, 0]
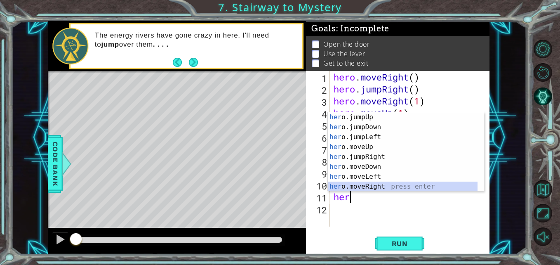
click at [373, 183] on div "her o.jumpUp press enter her o.jumpDown press enter her o.jumpLeft press enter …" at bounding box center [403, 161] width 150 height 99
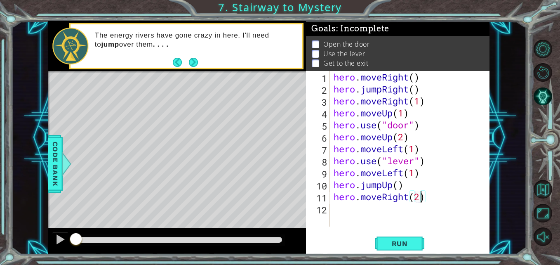
scroll to position [0, 4]
click at [409, 248] on button "Run" at bounding box center [399, 243] width 49 height 18
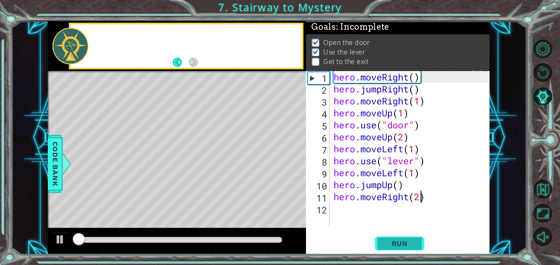
scroll to position [6, 0]
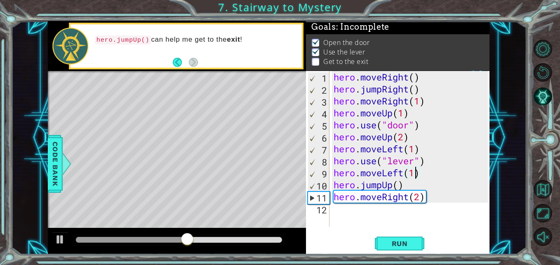
click at [415, 174] on div "hero . moveRight ( ) hero . jumpRight ( ) hero . moveRight ( 1 ) hero . moveUp …" at bounding box center [412, 160] width 160 height 179
type textarea "hero.moveLeft(2)"
click at [393, 245] on span "Run" at bounding box center [399, 243] width 33 height 8
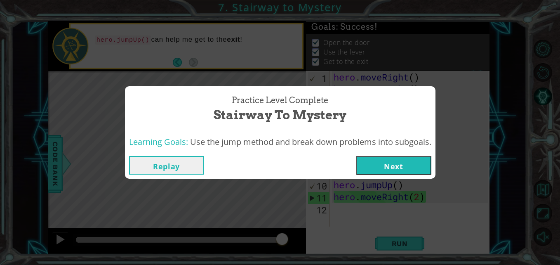
click at [403, 164] on button "Next" at bounding box center [393, 165] width 75 height 19
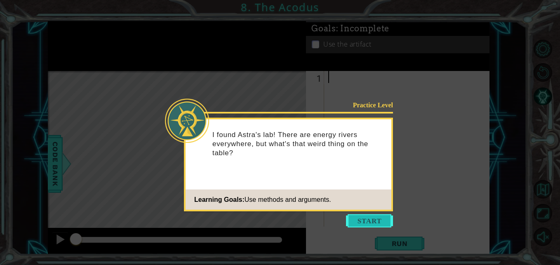
click at [354, 220] on button "Start" at bounding box center [369, 220] width 47 height 13
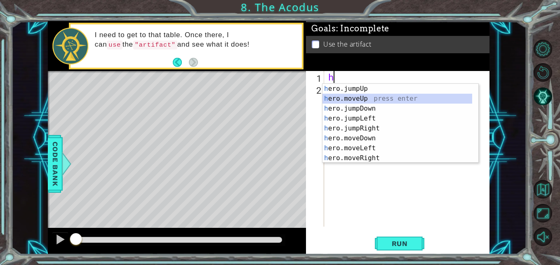
click at [369, 96] on div "h ero.jumpUp press enter h ero.moveUp press enter h ero.jumpDown press enter h …" at bounding box center [397, 133] width 150 height 99
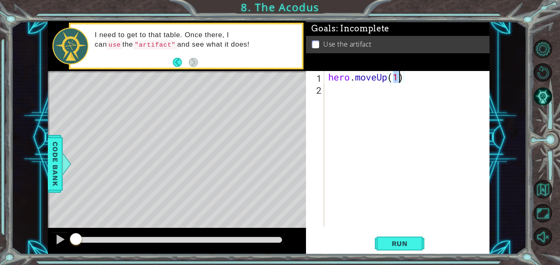
type textarea "hero.moveUp(2)"
click at [334, 94] on div "hero . moveUp ( 2 )" at bounding box center [408, 160] width 165 height 179
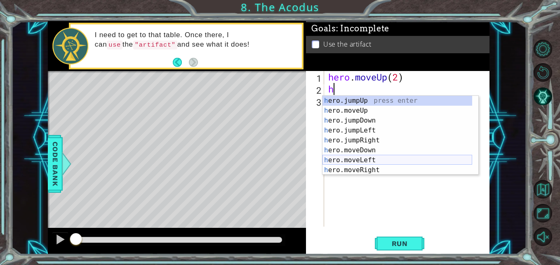
click at [370, 159] on div "h ero.jumpUp press enter h ero.moveUp press enter h ero.jumpDown press enter h …" at bounding box center [397, 145] width 150 height 99
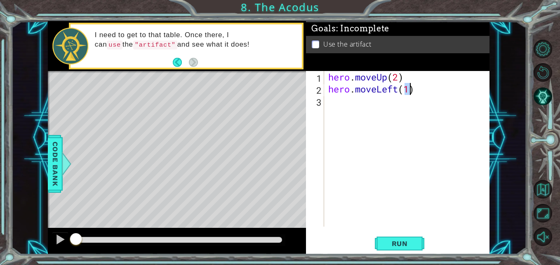
type textarea "hero.moveLeft(1)"
click at [336, 97] on div "hero . moveUp ( 2 ) hero . moveLeft ( 1 )" at bounding box center [408, 160] width 165 height 179
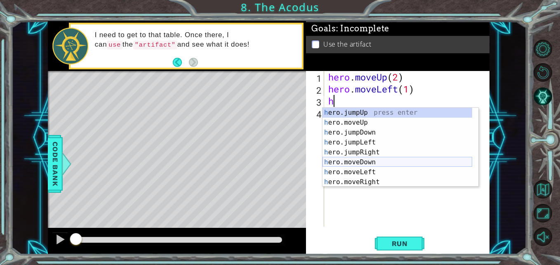
click at [354, 163] on div "h ero.jumpUp press enter h ero.moveUp press enter h ero.jumpDown press enter h …" at bounding box center [397, 157] width 150 height 99
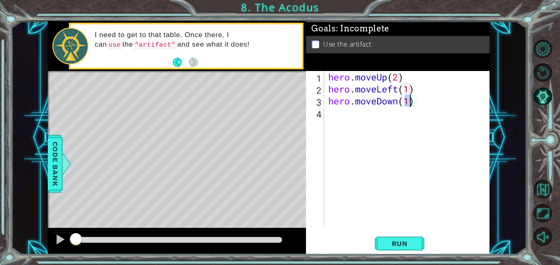
type textarea "hero.moveDown(2)"
click at [336, 112] on div "hero . moveUp ( 2 ) hero . moveLeft ( 1 ) hero . moveDown ( 2 )" at bounding box center [408, 160] width 165 height 179
type textarea "h"
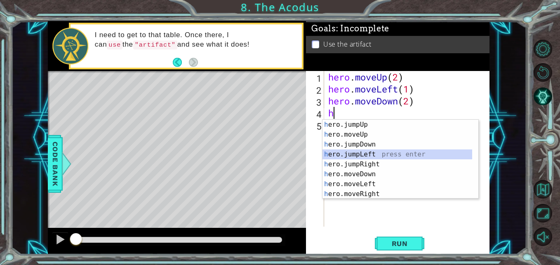
click at [368, 155] on div "h ero.jumpUp press enter h ero.moveUp press enter h ero.jumpDown press enter h …" at bounding box center [397, 168] width 150 height 99
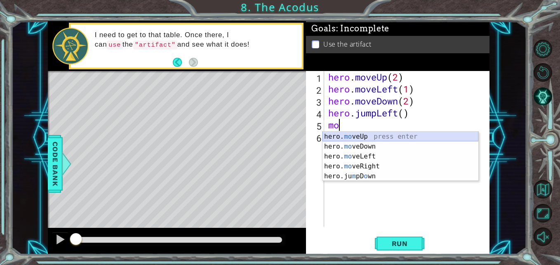
click at [356, 133] on div "hero. mo veUp press enter hero. mo veDown press enter hero. mo veLeft press ent…" at bounding box center [400, 165] width 156 height 69
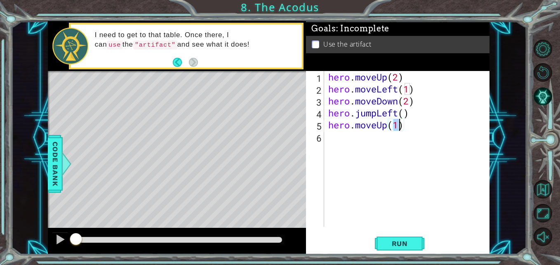
type textarea "hero.moveUp(2)"
click at [355, 136] on div "hero . moveUp ( 2 ) hero . moveLeft ( 1 ) hero . moveDown ( 2 ) hero . jumpLeft…" at bounding box center [408, 160] width 165 height 179
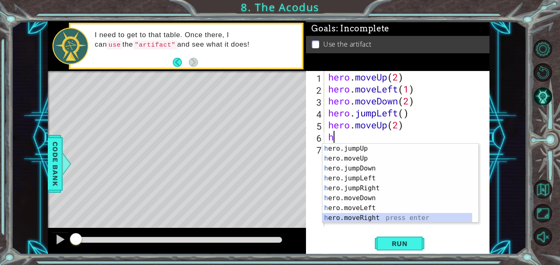
click at [363, 217] on div "h ero.jumpUp press enter h ero.moveUp press enter h ero.jumpDown press enter h …" at bounding box center [397, 192] width 150 height 99
type textarea "hero.moveRight(1)"
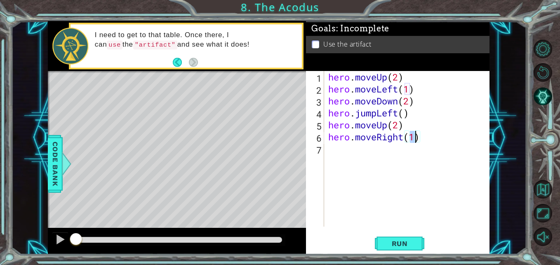
click at [335, 153] on div "hero . moveUp ( 2 ) hero . moveLeft ( 1 ) hero . moveDown ( 2 ) hero . jumpLeft…" at bounding box center [408, 160] width 165 height 179
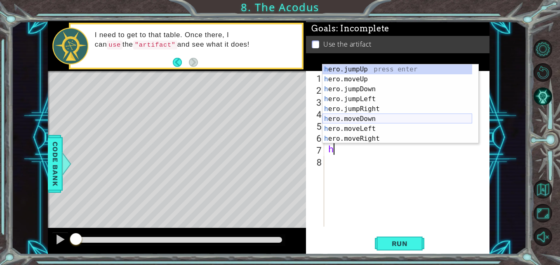
scroll to position [10, 0]
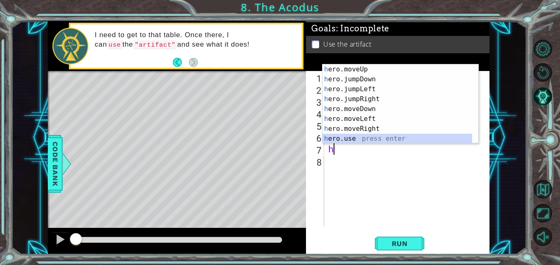
click at [366, 138] on div "h ero.moveUp press enter h ero.jumpDown press enter h ero.jumpLeft press enter …" at bounding box center [397, 113] width 150 height 99
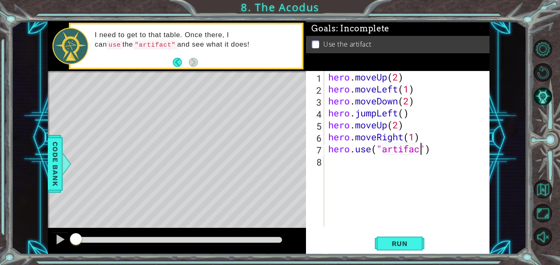
scroll to position [0, 5]
type textarea "hero.use("artifact")"
click at [382, 246] on button "Run" at bounding box center [399, 243] width 49 height 18
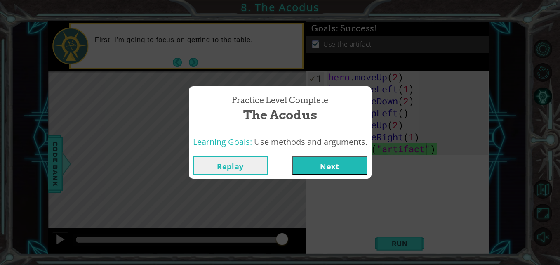
click at [334, 164] on button "Next" at bounding box center [329, 165] width 75 height 19
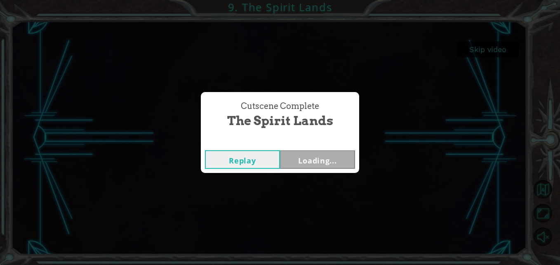
click at [257, 161] on button "Replay" at bounding box center [242, 159] width 75 height 19
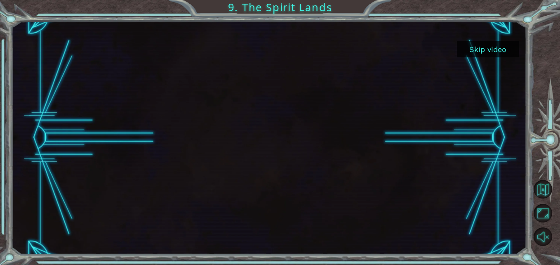
click at [493, 50] on button "Skip video" at bounding box center [488, 49] width 62 height 16
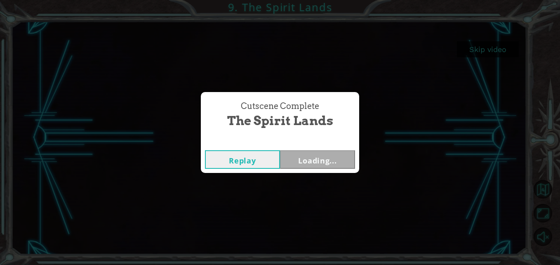
click at [273, 155] on button "Replay" at bounding box center [242, 159] width 75 height 19
